Goal: Find specific page/section: Find specific page/section

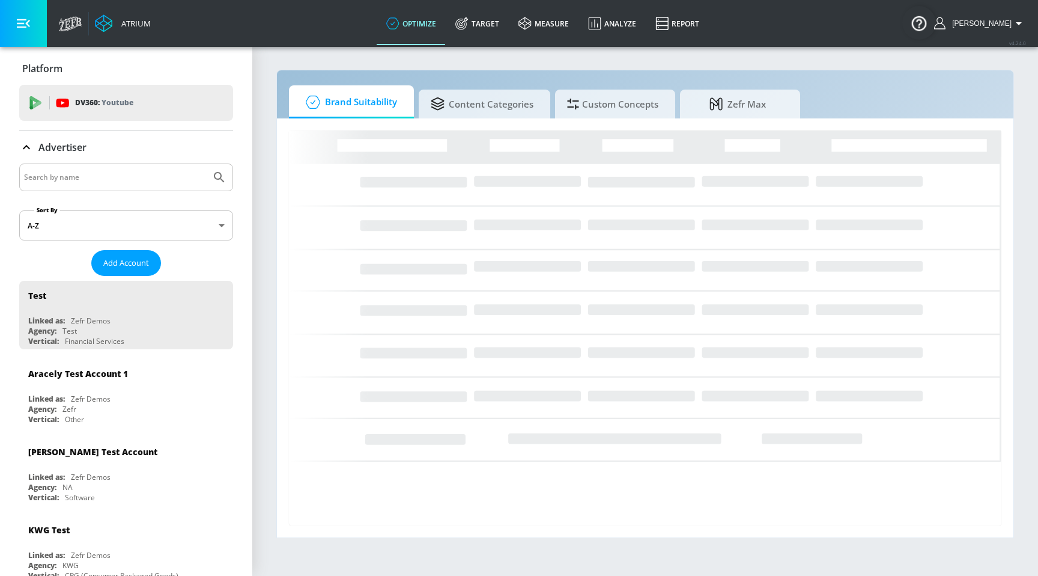
click at [144, 183] on input "Search by name" at bounding box center [115, 177] width 182 height 16
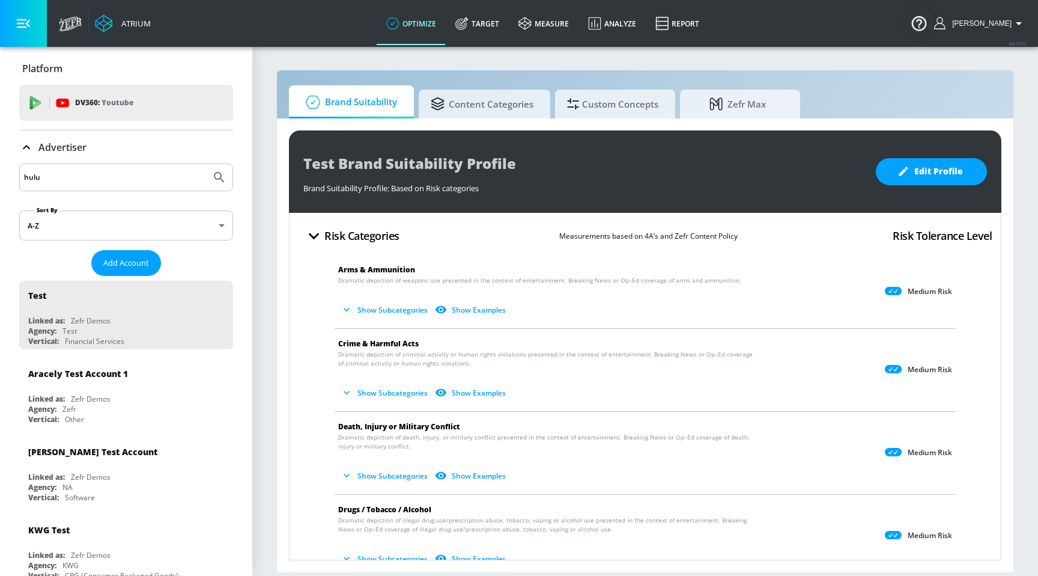
type input "hulu"
click at [206, 164] on button "Submit Search" at bounding box center [219, 177] width 26 height 26
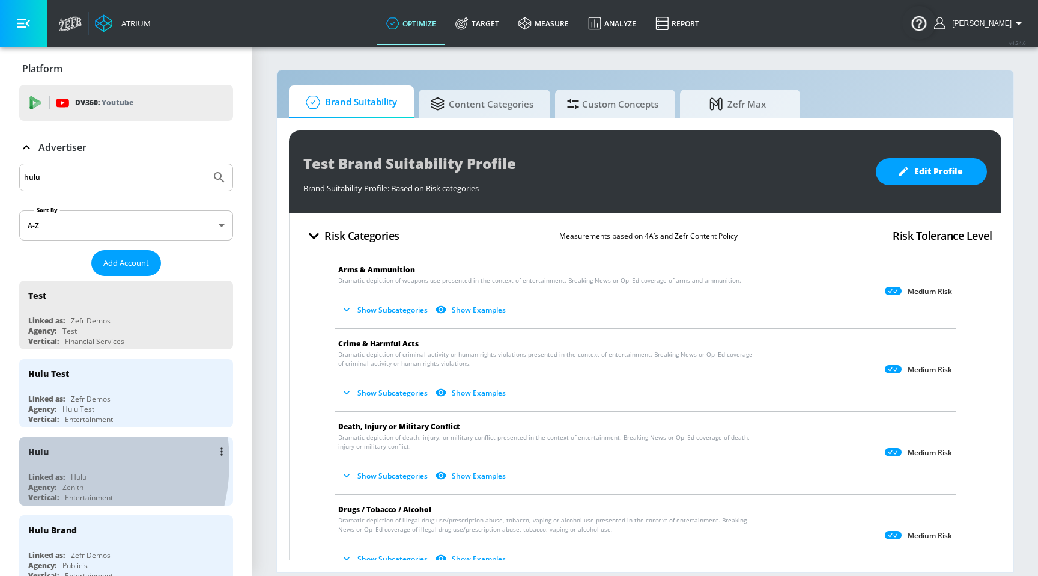
click at [38, 460] on div "Hulu" at bounding box center [129, 451] width 202 height 29
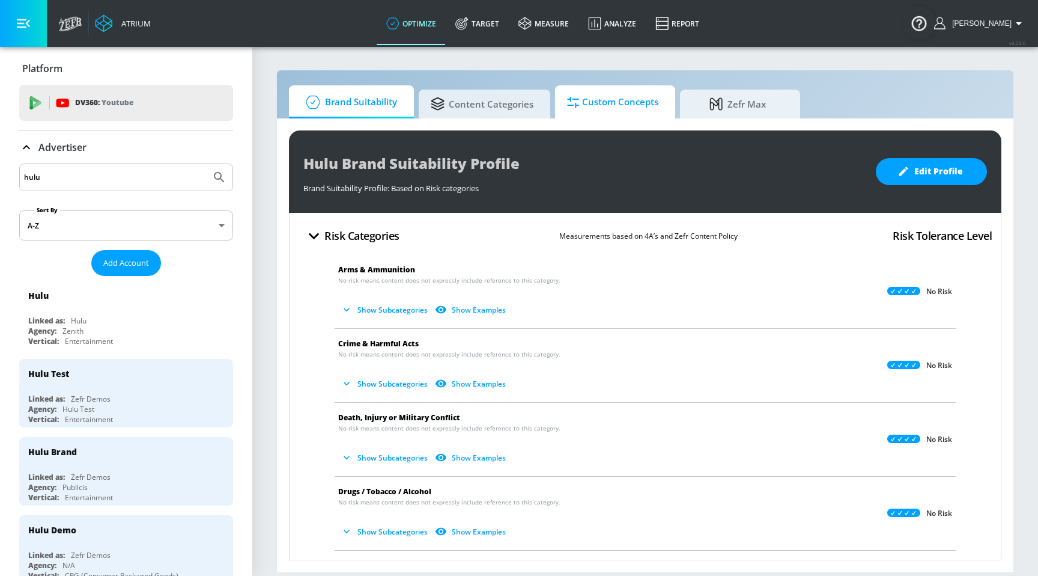
click at [604, 106] on span "Custom Concepts" at bounding box center [612, 102] width 91 height 29
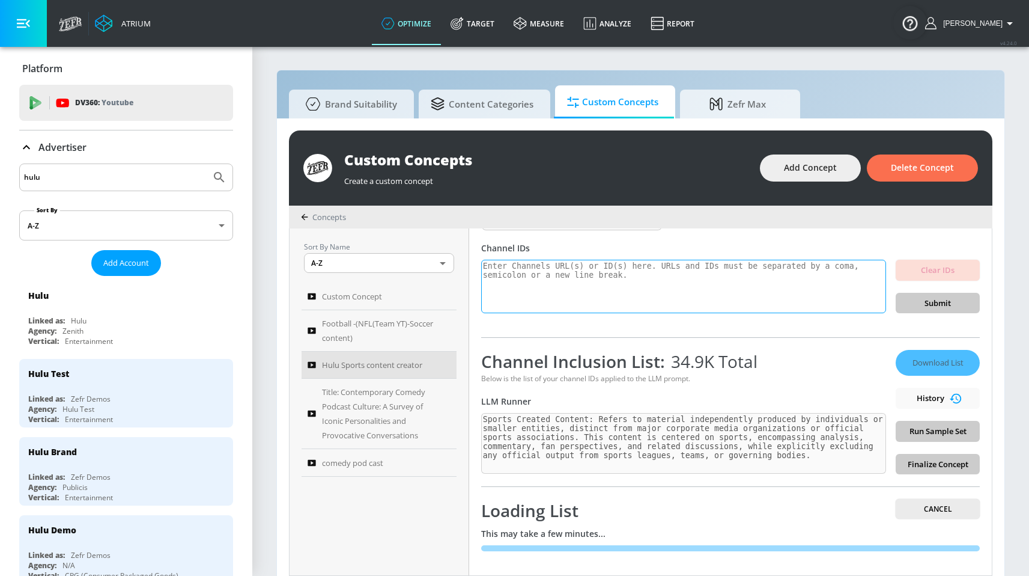
scroll to position [13, 0]
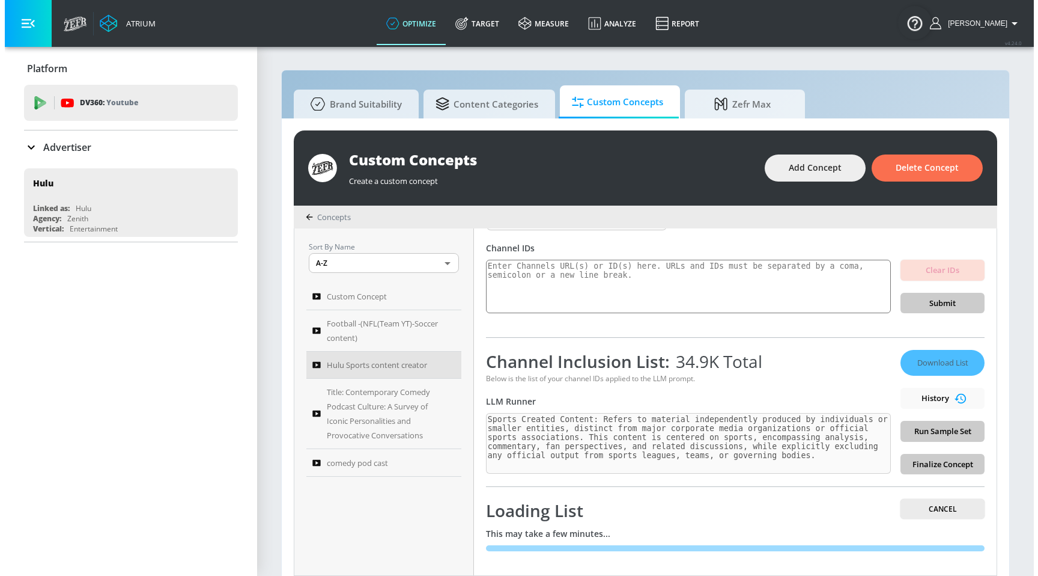
scroll to position [13, 0]
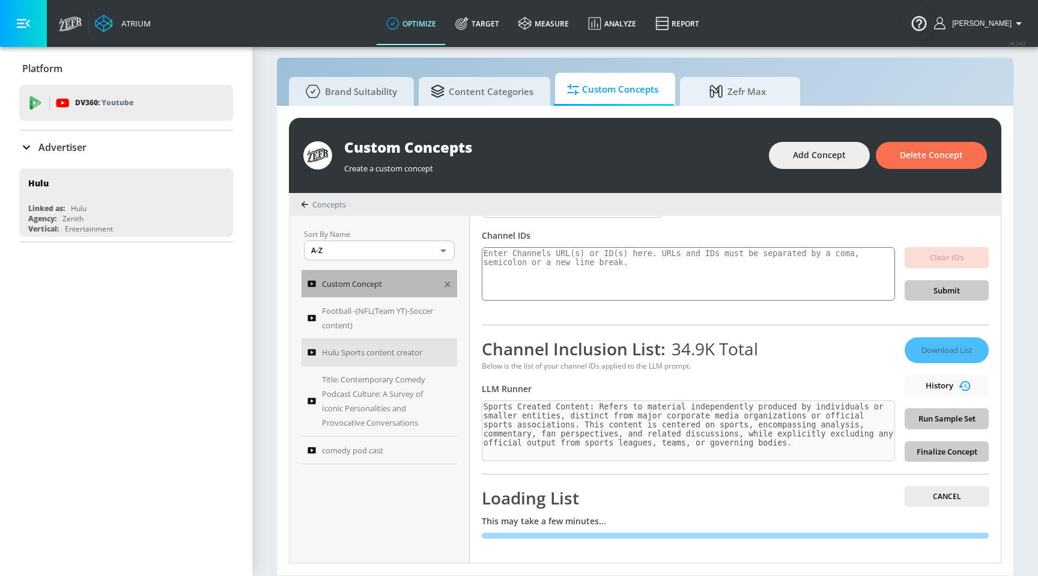
click at [379, 276] on span "Custom Concept" at bounding box center [352, 283] width 60 height 14
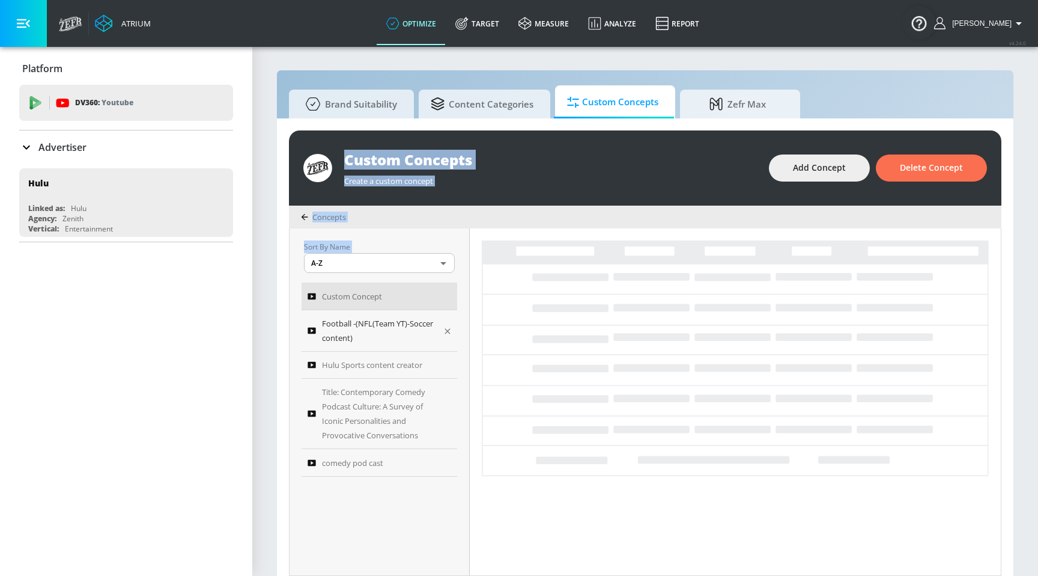
click at [415, 323] on span "Football -(NFL(Team YT)-Soccer content)" at bounding box center [378, 330] width 113 height 29
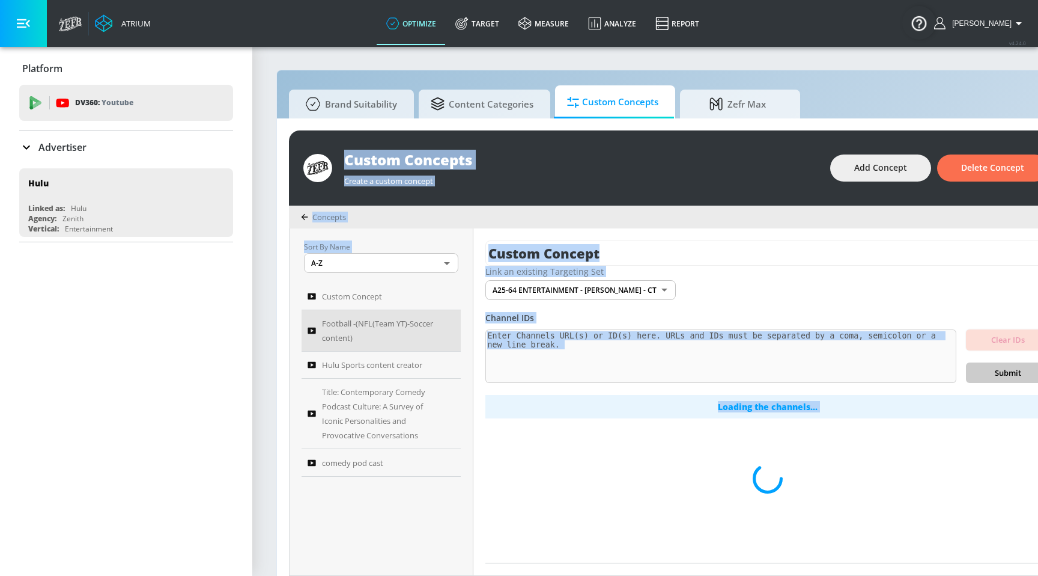
type input "Football -(NFL(Team YT)-Soccer content)"
type input "none"
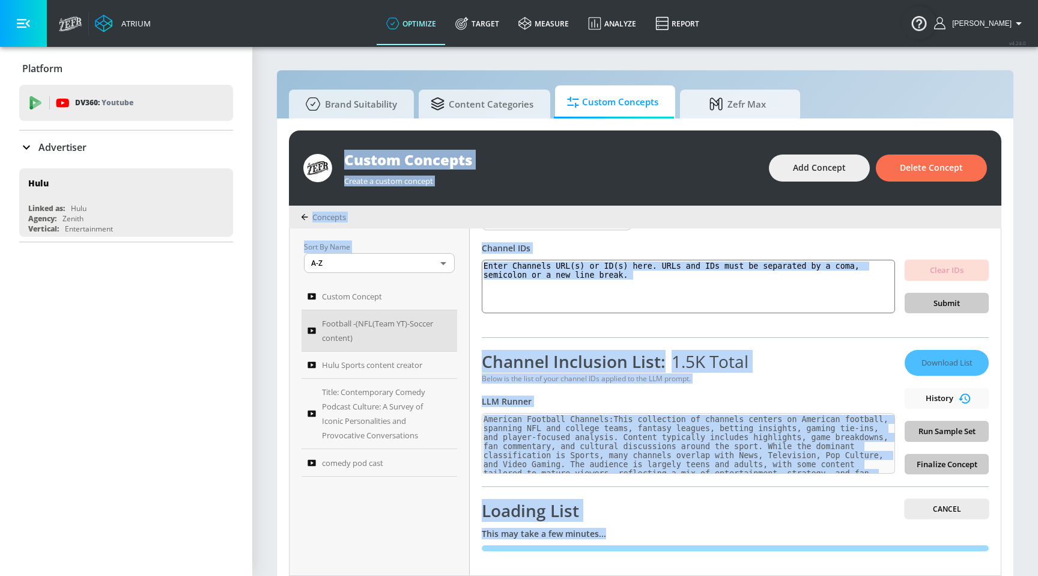
scroll to position [13, 0]
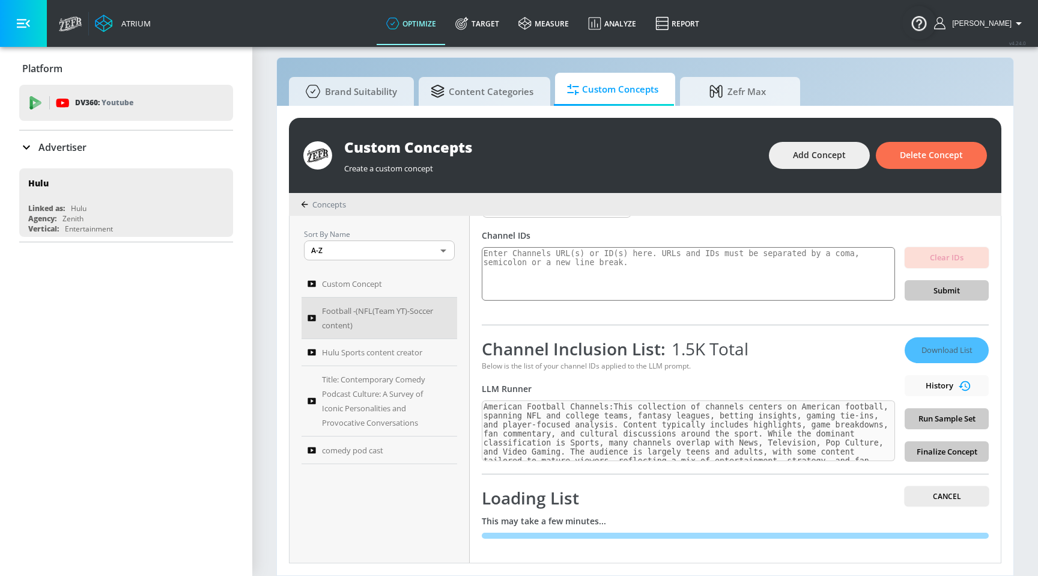
click at [734, 494] on div "Loading List Cancel" at bounding box center [735, 497] width 507 height 23
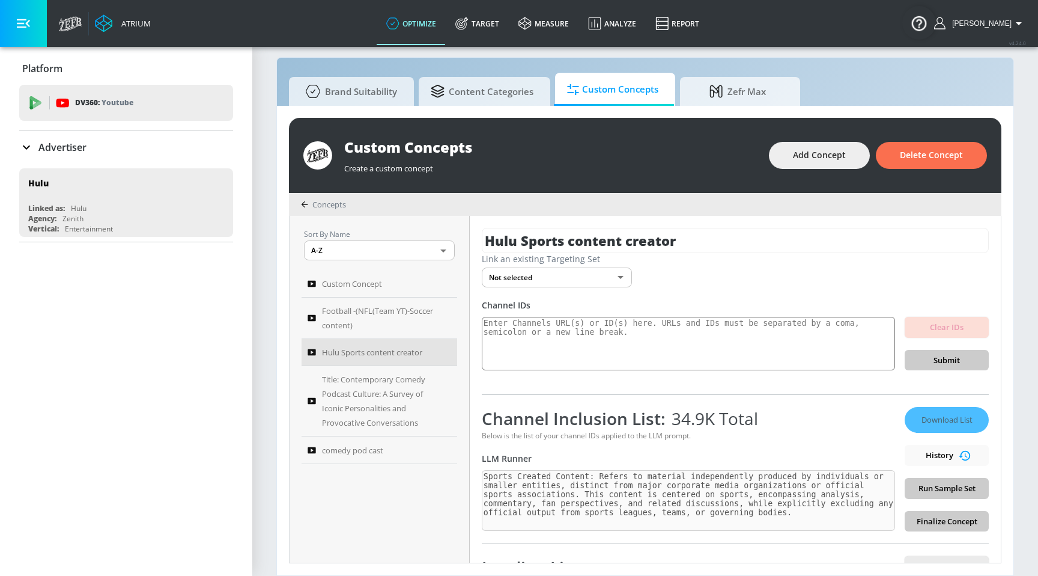
scroll to position [70, 0]
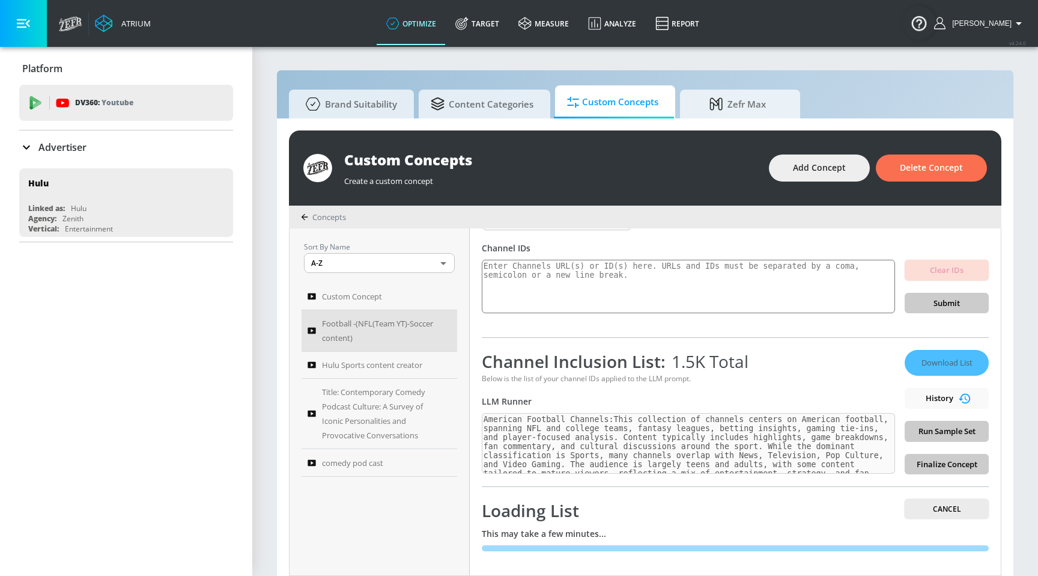
scroll to position [11, 0]
click at [747, 494] on div "Loading List Cancel This may take a few minutes..." at bounding box center [735, 524] width 507 height 77
